Goal: Transaction & Acquisition: Book appointment/travel/reservation

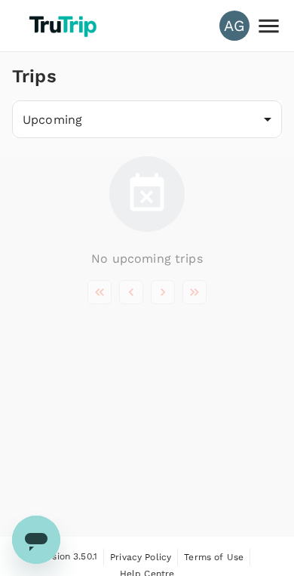
click at [271, 32] on icon at bounding box center [269, 26] width 20 height 14
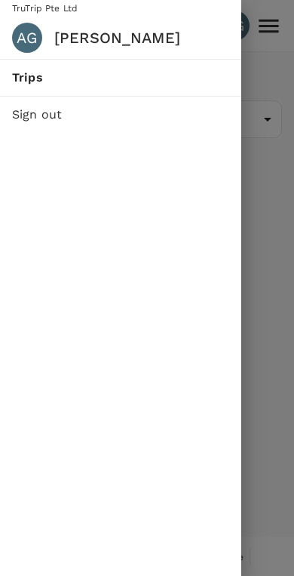
click at [267, 182] on div at bounding box center [147, 288] width 294 height 576
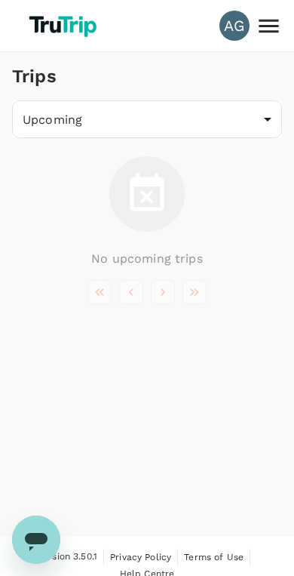
click at [69, 13] on img at bounding box center [64, 25] width 81 height 33
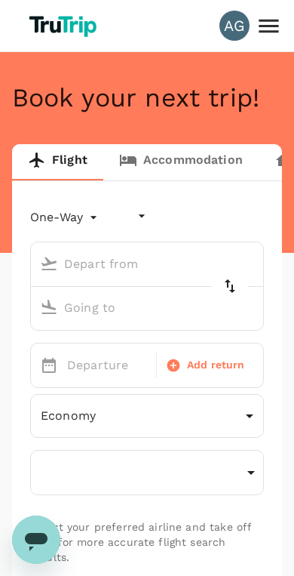
type input "undefined, undefined (any)"
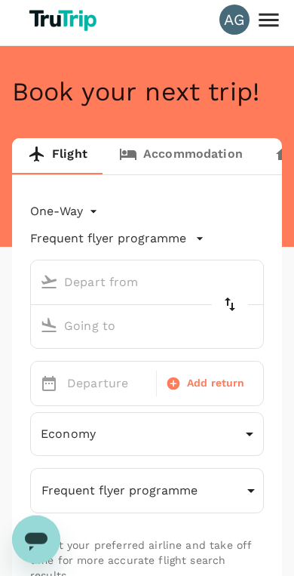
scroll to position [5, 0]
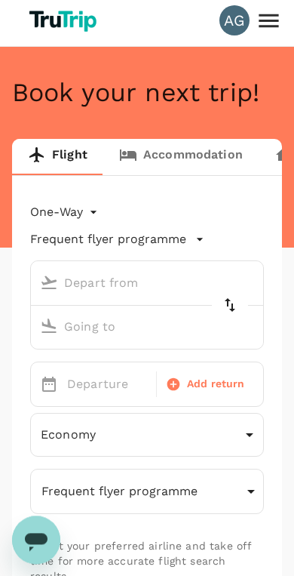
click at [77, 271] on input "text" at bounding box center [133, 282] width 198 height 23
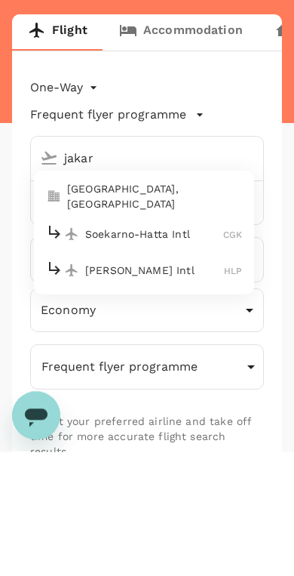
click at [186, 351] on p "Soekarno-Hatta Intl" at bounding box center [154, 358] width 138 height 15
type input "jakar"
type input "Soekarno-Hatta Intl (CGK)"
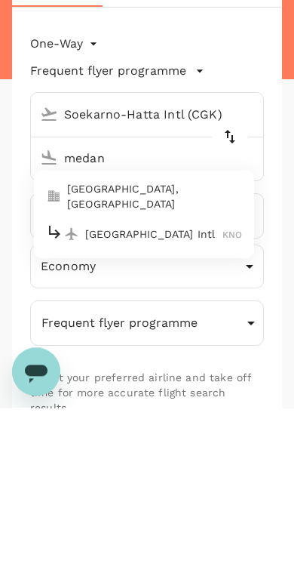
click at [184, 395] on p "[GEOGRAPHIC_DATA] Intl" at bounding box center [153, 402] width 137 height 15
type input "[GEOGRAPHIC_DATA] Intl (KNO)"
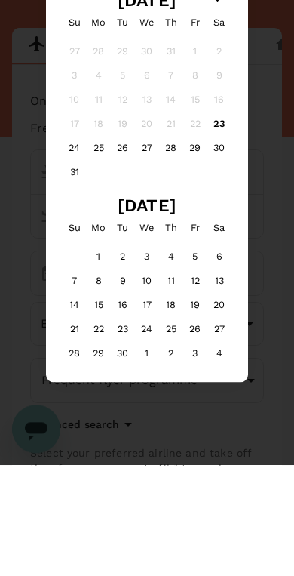
click at [77, 247] on div "24" at bounding box center [75, 259] width 24 height 24
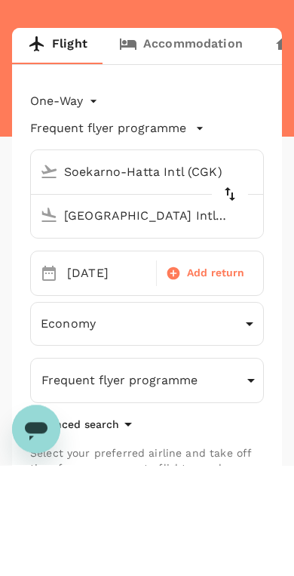
scroll to position [116, 0]
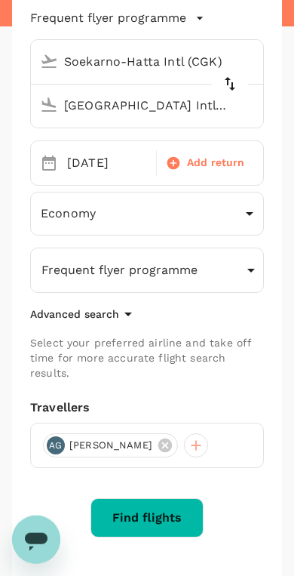
click at [247, 272] on icon "button" at bounding box center [251, 270] width 18 height 18
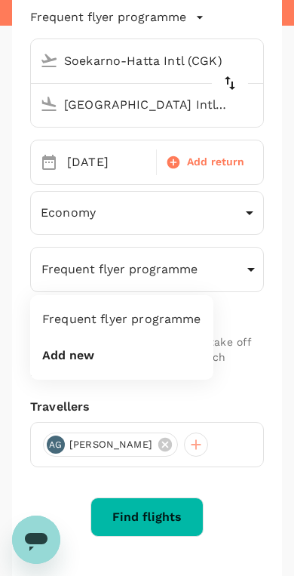
click at [198, 410] on div at bounding box center [147, 288] width 294 height 576
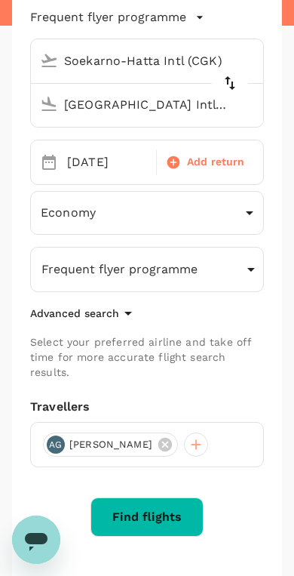
click at [170, 512] on button "Find flights" at bounding box center [147, 516] width 113 height 39
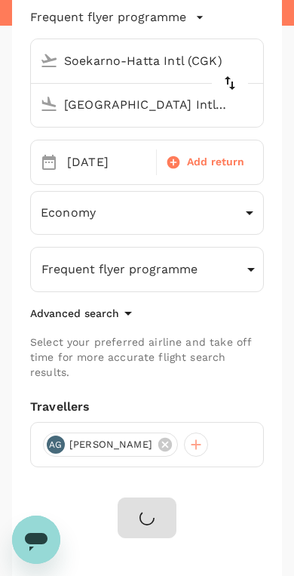
click at [162, 445] on icon at bounding box center [165, 444] width 17 height 17
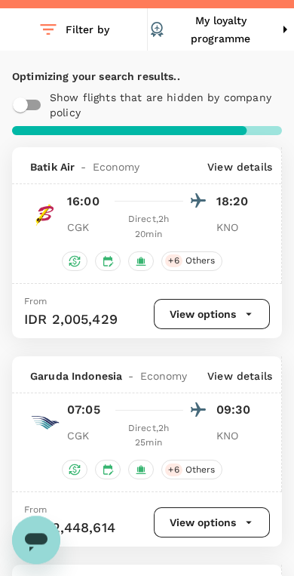
scroll to position [95, 0]
click at [185, 463] on span "Others" at bounding box center [201, 469] width 42 height 13
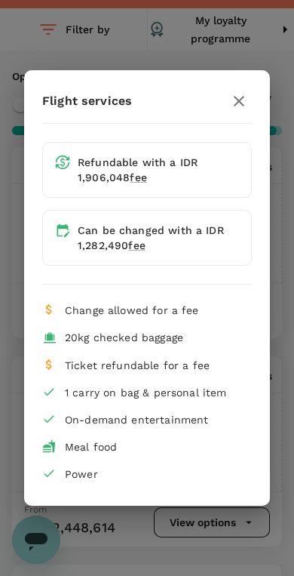
click at [191, 526] on div "Flight services Refundable with a IDR 1,906,048 fee Can be changed with a IDR 1…" at bounding box center [147, 288] width 294 height 576
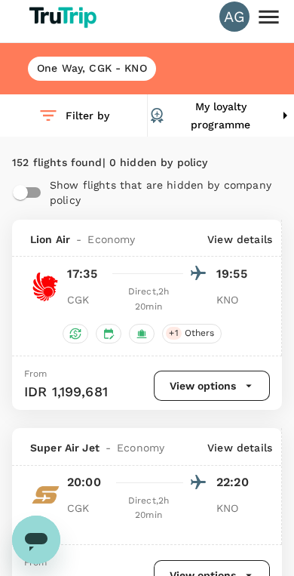
scroll to position [2, 0]
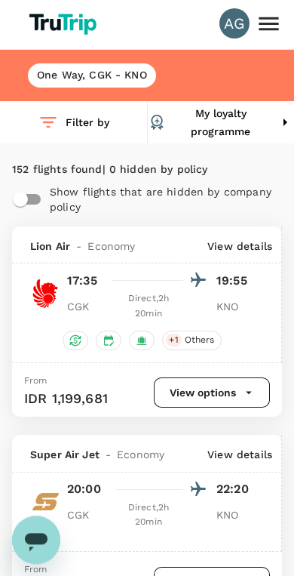
click at [252, 390] on icon "button" at bounding box center [249, 393] width 14 height 14
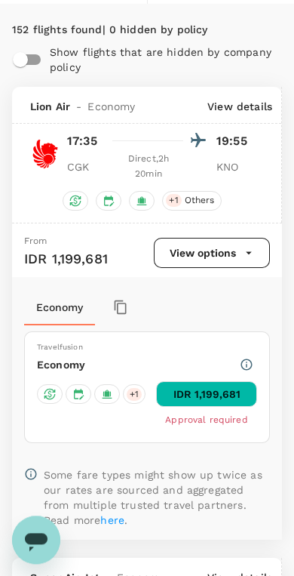
scroll to position [228, 0]
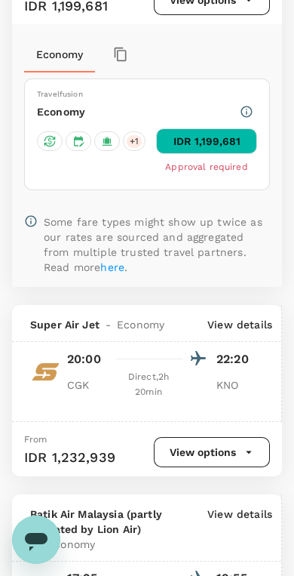
click at [206, 449] on button "View options" at bounding box center [212, 452] width 116 height 30
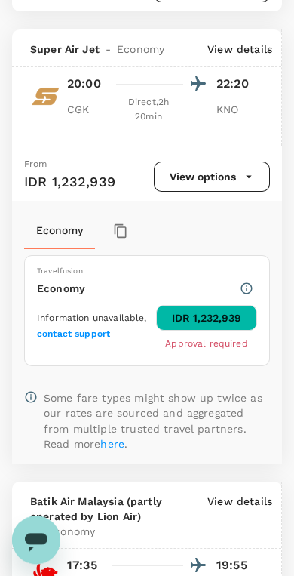
scroll to position [405, 0]
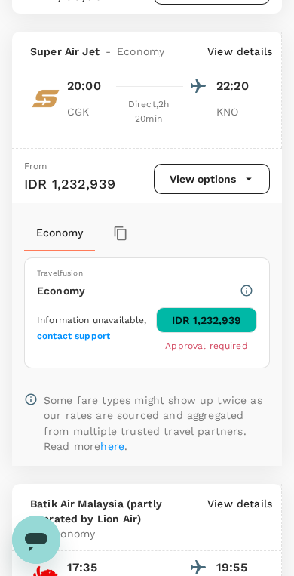
click at [129, 235] on button "button" at bounding box center [120, 233] width 27 height 27
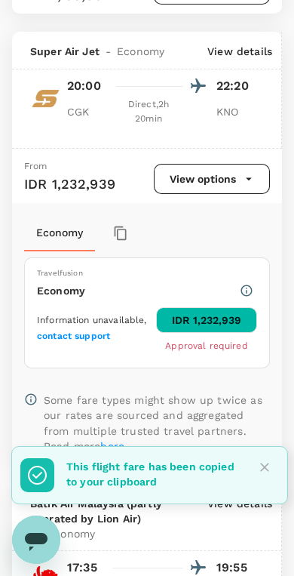
click at [113, 226] on icon "button" at bounding box center [120, 233] width 15 height 15
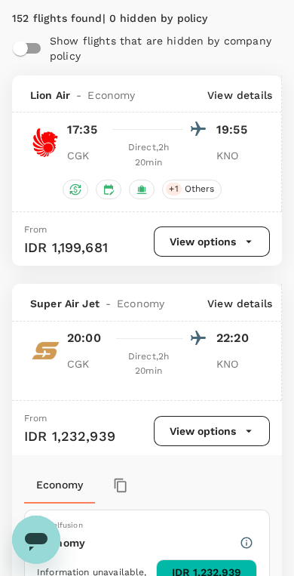
scroll to position [0, 0]
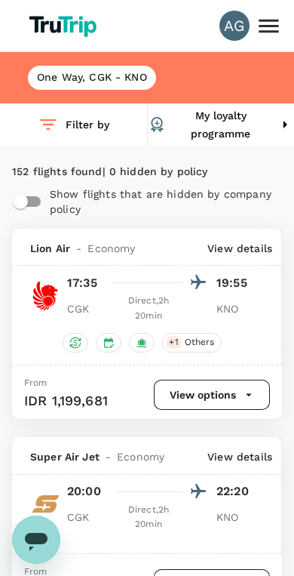
click at [44, 134] on icon "button" at bounding box center [49, 125] width 22 height 22
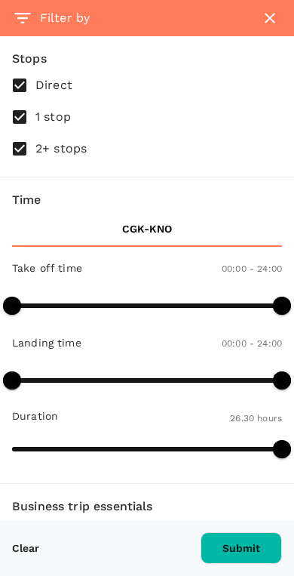
click at [283, 26] on button "button" at bounding box center [270, 18] width 36 height 36
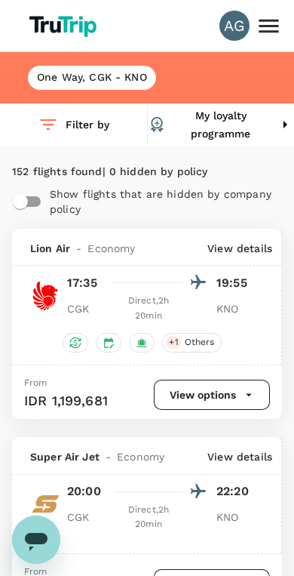
click at [40, 121] on icon "button" at bounding box center [49, 125] width 22 height 22
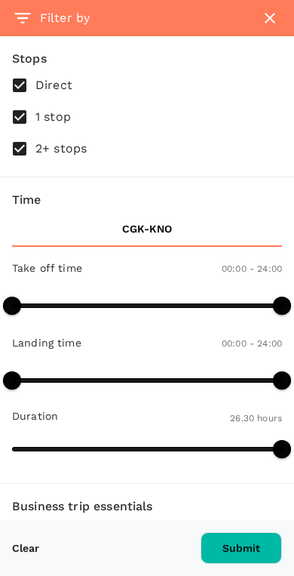
click at [270, 29] on button "button" at bounding box center [270, 18] width 36 height 36
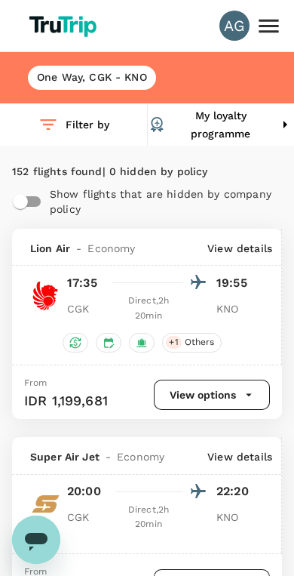
click at [48, 131] on icon "button" at bounding box center [49, 125] width 22 height 22
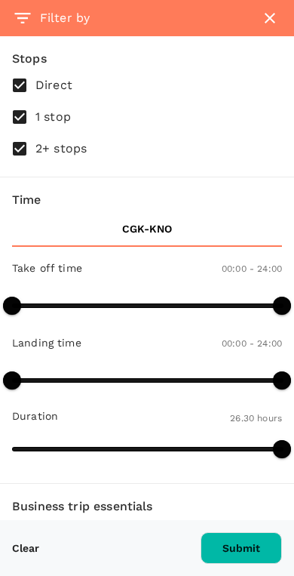
click at [262, 20] on icon "button" at bounding box center [270, 18] width 18 height 18
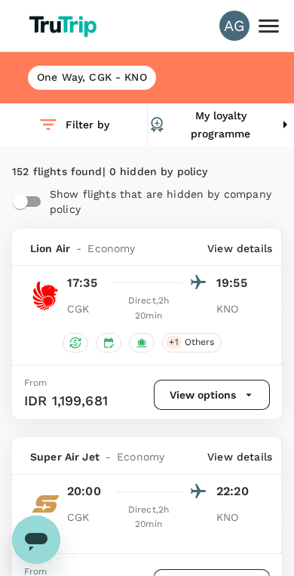
click at [279, 17] on icon at bounding box center [269, 26] width 26 height 26
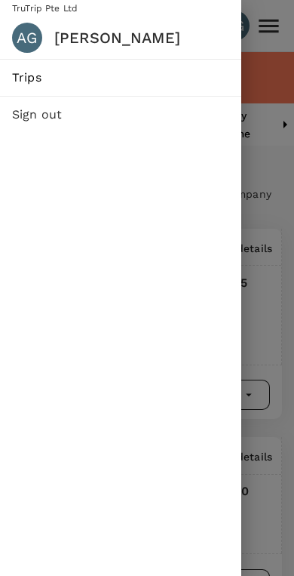
click at [281, 183] on div at bounding box center [147, 288] width 294 height 576
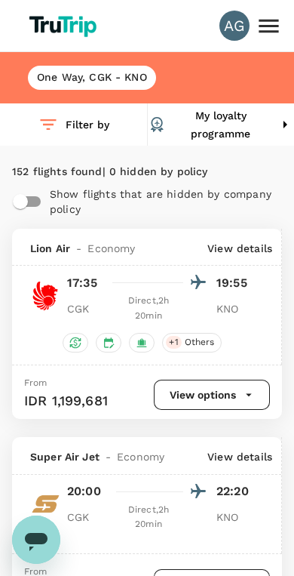
click at [64, 75] on h6 "One Way , CGK - KNO" at bounding box center [92, 77] width 110 height 17
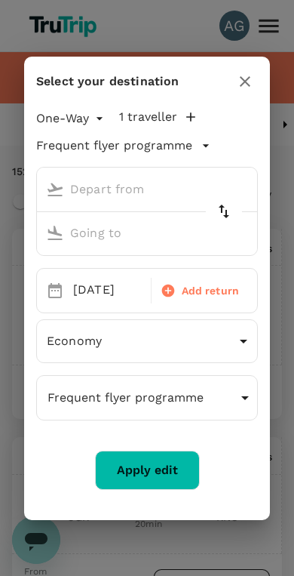
type input "Soekarno-Hatta Intl (CGK)"
type input "[GEOGRAPHIC_DATA] Intl (KNO)"
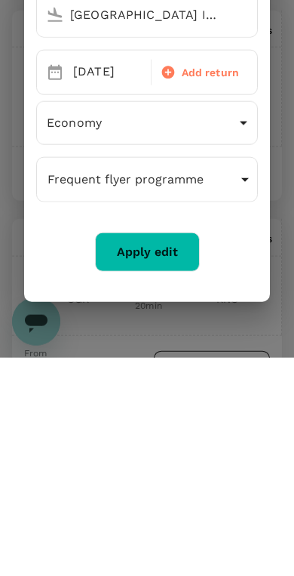
click at [74, 275] on div "[DATE]" at bounding box center [107, 289] width 81 height 29
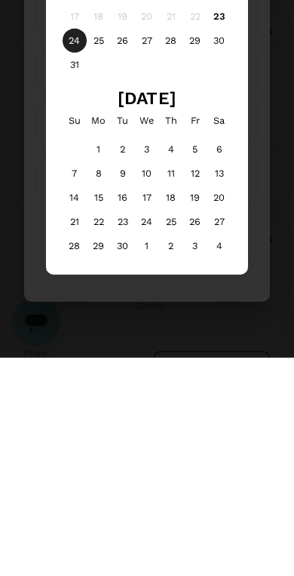
scroll to position [218, 0]
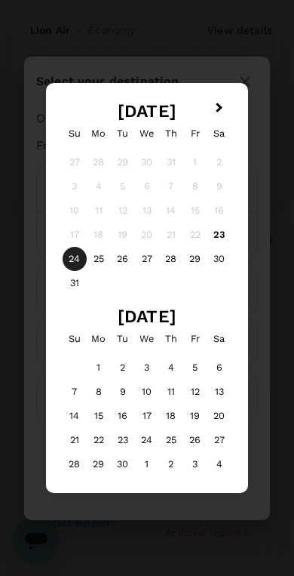
click at [229, 238] on div "23" at bounding box center [220, 235] width 24 height 24
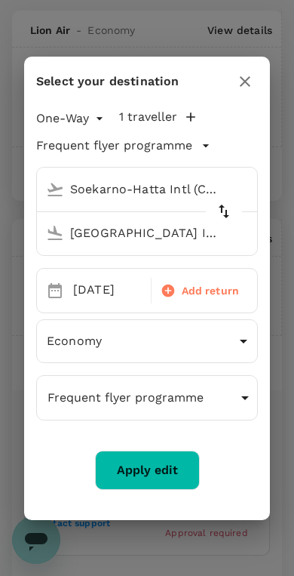
click at [171, 477] on button "Apply edit" at bounding box center [147, 469] width 105 height 39
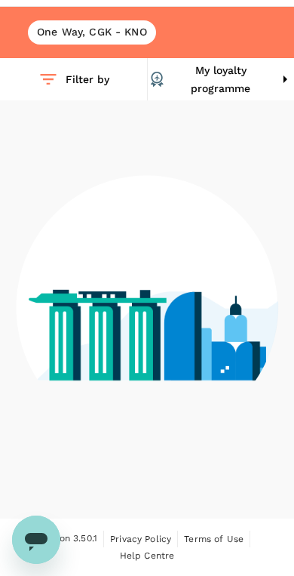
scroll to position [42, 0]
